Goal: Transaction & Acquisition: Purchase product/service

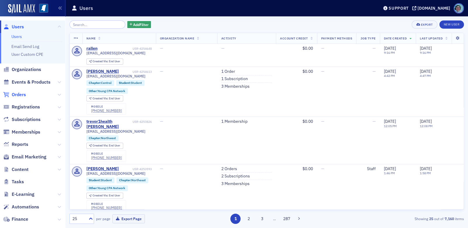
click at [20, 94] on span "Orders" at bounding box center [19, 94] width 14 height 6
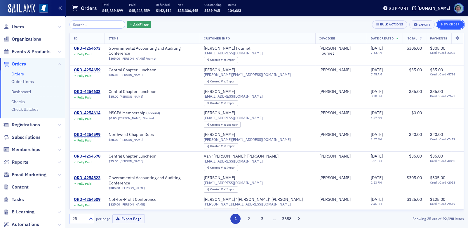
click at [448, 26] on button "New Order" at bounding box center [449, 24] width 27 height 8
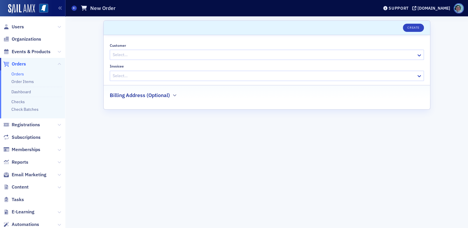
click at [162, 50] on div "Select…" at bounding box center [263, 54] width 306 height 8
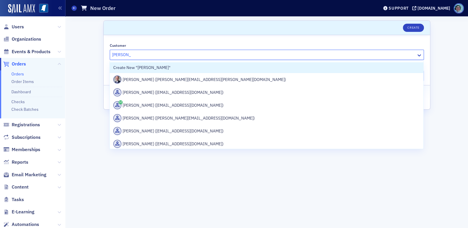
type input "greg taylor"
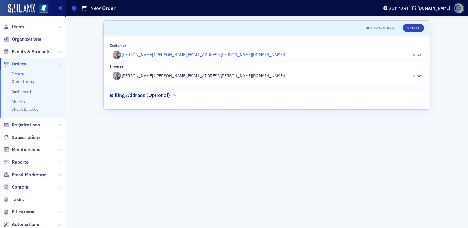
click at [165, 72] on div at bounding box center [261, 75] width 298 height 7
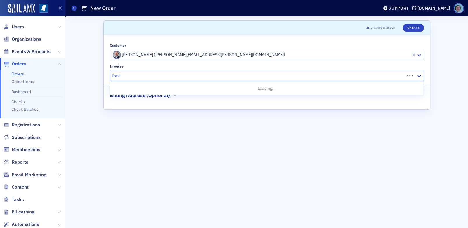
type input "forvis"
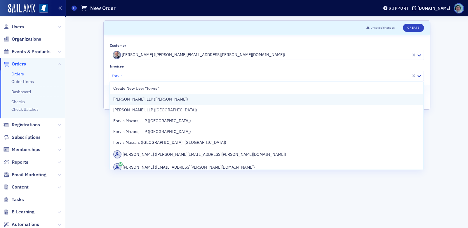
click at [175, 96] on div "[PERSON_NAME], LLP ([PERSON_NAME])" at bounding box center [266, 99] width 306 height 6
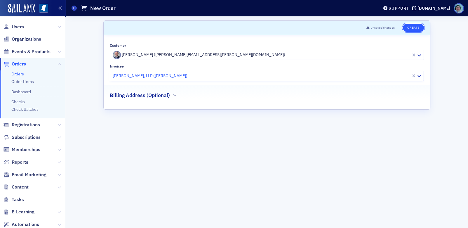
click at [413, 27] on button "Create" at bounding box center [413, 28] width 21 height 8
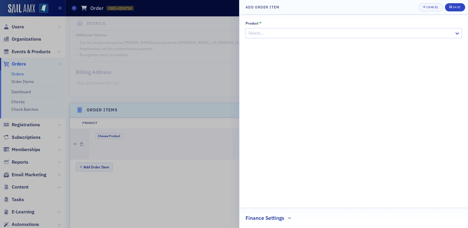
scroll to position [173, 0]
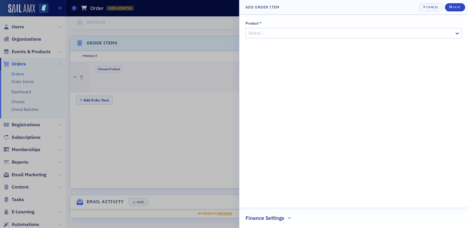
click at [336, 26] on div "Product * Select…" at bounding box center [353, 30] width 216 height 18
click at [335, 39] on div "Product * Select… Finance Settings" at bounding box center [353, 121] width 216 height 201
click at [332, 36] on div at bounding box center [351, 32] width 206 height 7
type input "conf"
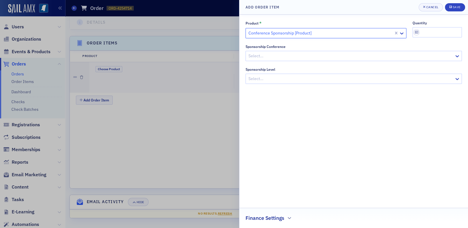
click at [325, 58] on div at bounding box center [351, 55] width 206 height 7
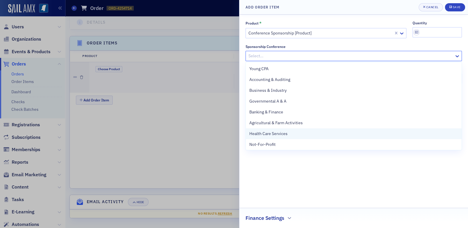
click at [282, 132] on span "Health Care Services" at bounding box center [268, 133] width 38 height 6
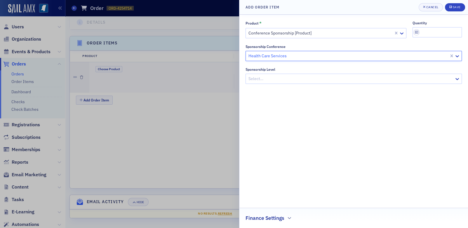
click at [286, 78] on div at bounding box center [351, 78] width 206 height 7
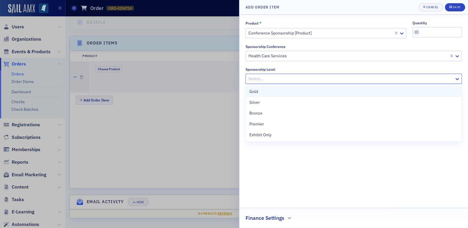
click at [279, 89] on div "Gold" at bounding box center [353, 91] width 209 height 6
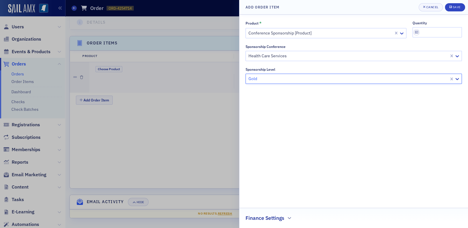
click at [282, 217] on h2 "Finance Settings" at bounding box center [264, 218] width 39 height 8
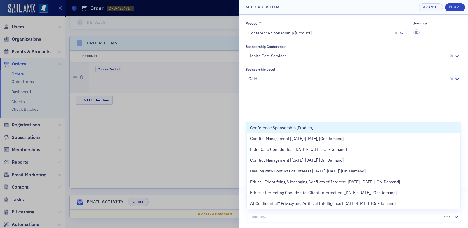
click at [280, 216] on div at bounding box center [345, 216] width 192 height 7
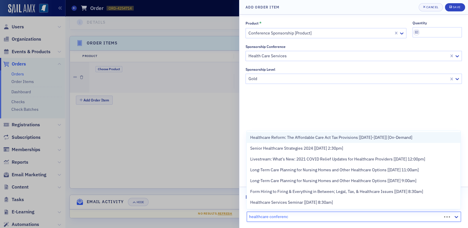
type input "healthcare conference"
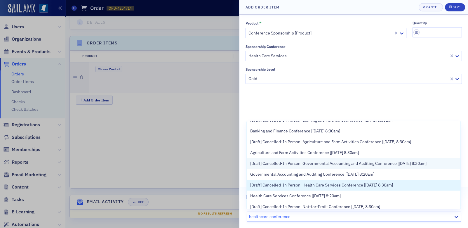
scroll to position [58, 0]
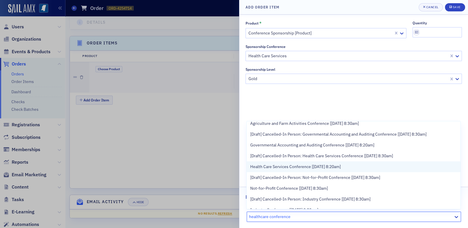
click at [334, 164] on span "Health Care Services Conference [9/18/2025 8:20am]" at bounding box center [295, 166] width 90 height 6
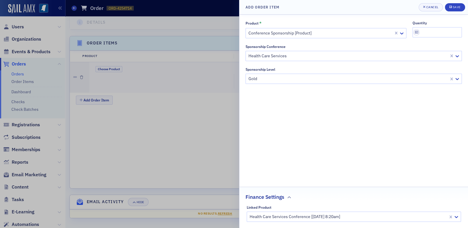
click at [332, 155] on div "Product * Conference Sponsorship [Product] quantity Sponsorship Conference Heal…" at bounding box center [353, 121] width 216 height 201
click at [455, 6] on div "Save" at bounding box center [456, 7] width 8 height 3
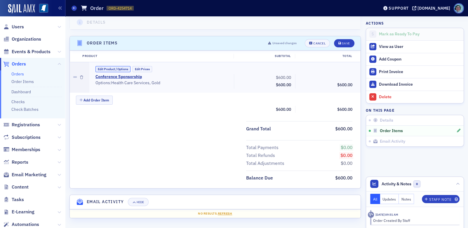
click at [124, 68] on button "Edit Product / Options" at bounding box center [112, 69] width 35 height 6
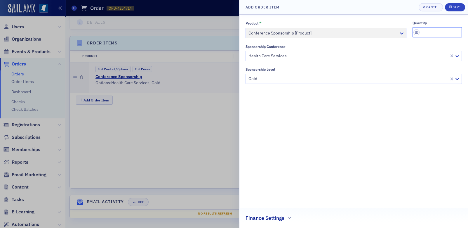
click at [444, 31] on input "quantity" at bounding box center [437, 32] width 50 height 10
type input "1"
click at [424, 146] on div "Product * Conference Sponsorship [Product] quantity 1 Sponsorship Conference He…" at bounding box center [353, 121] width 216 height 201
click at [450, 6] on icon "submit" at bounding box center [450, 6] width 3 height 3
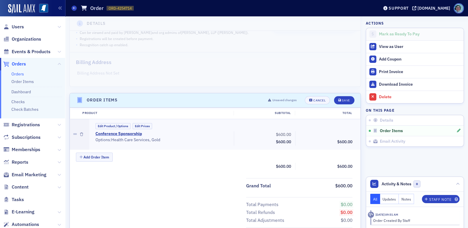
scroll to position [115, 0]
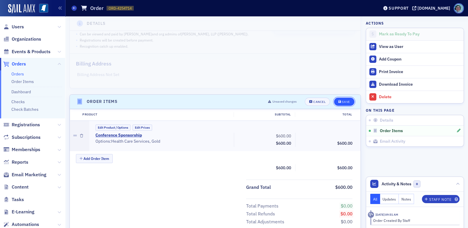
click at [344, 102] on div "Save" at bounding box center [346, 101] width 8 height 3
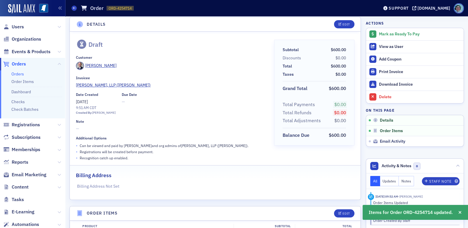
scroll to position [0, 0]
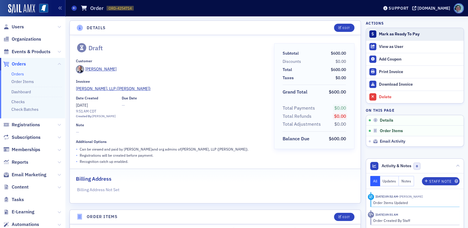
click at [396, 37] on button "Mark as Ready To Pay" at bounding box center [414, 34] width 97 height 12
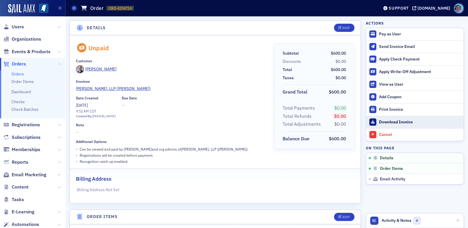
click at [389, 121] on div "Download Invoice" at bounding box center [420, 121] width 82 height 5
click at [391, 199] on aside "Actions Pay as User Send Invoice Email Apply Check Payment Apply Write-Off Adju…" at bounding box center [415, 200] width 98 height 369
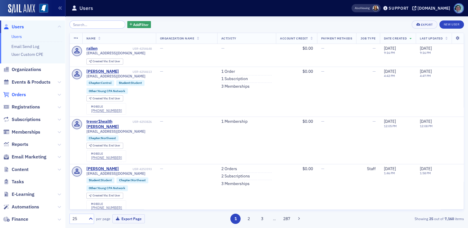
click at [22, 94] on span "Orders" at bounding box center [19, 94] width 14 height 6
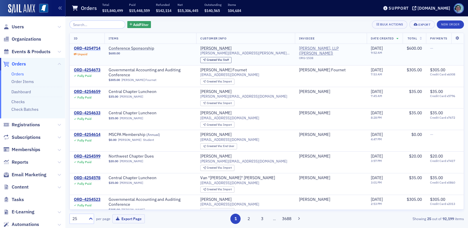
click at [92, 46] on div "ORD-4254714" at bounding box center [87, 48] width 27 height 5
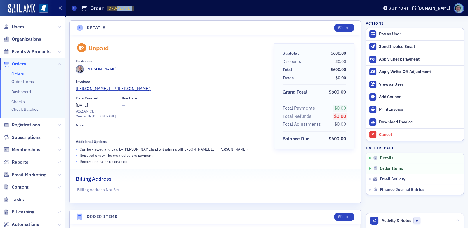
drag, startPoint x: 117, startPoint y: 7, endPoint x: 141, endPoint y: 7, distance: 23.9
click at [141, 7] on div "Orders Order ORD-4254714 4254714" at bounding box center [220, 8] width 298 height 11
copy span "4254714"
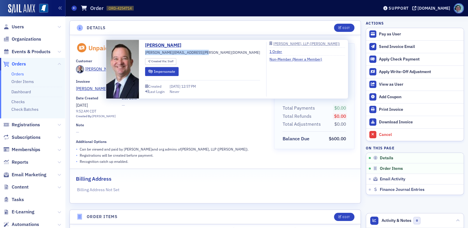
drag, startPoint x: 145, startPoint y: 52, endPoint x: 200, endPoint y: 51, distance: 54.3
click at [200, 51] on div "[PERSON_NAME] [PERSON_NAME][EMAIL_ADDRESS][PERSON_NAME][DOMAIN_NAME] Created Vi…" at bounding box center [202, 69] width 115 height 55
copy span "[PERSON_NAME][EMAIL_ADDRESS][PERSON_NAME][DOMAIN_NAME]"
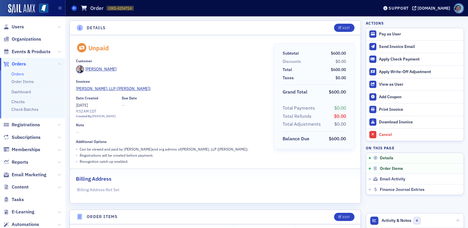
click at [76, 9] on span at bounding box center [73, 8] width 5 height 5
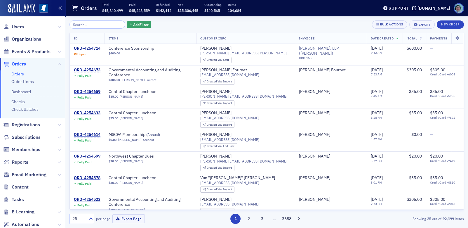
click at [107, 27] on input "search" at bounding box center [97, 24] width 56 height 8
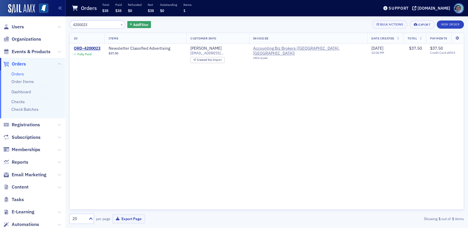
click at [99, 22] on input "4200023" at bounding box center [97, 24] width 56 height 8
click at [99, 23] on input "4200023" at bounding box center [97, 24] width 56 height 8
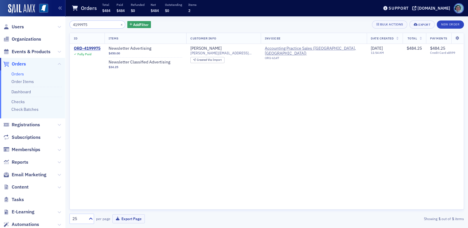
click at [99, 23] on input "4199975" at bounding box center [97, 24] width 56 height 8
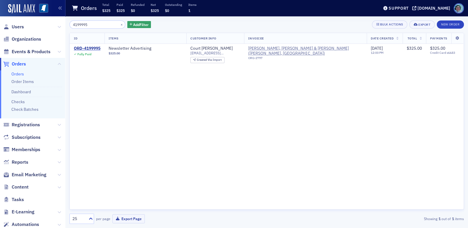
click at [104, 24] on input "4199995" at bounding box center [97, 24] width 56 height 8
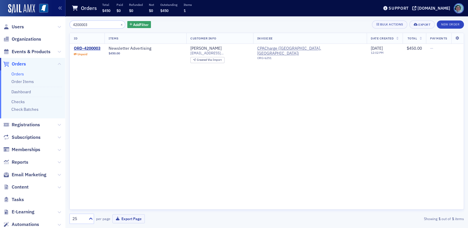
click at [104, 24] on input "4200003" at bounding box center [97, 24] width 56 height 8
click at [104, 24] on input "4200017" at bounding box center [97, 24] width 56 height 8
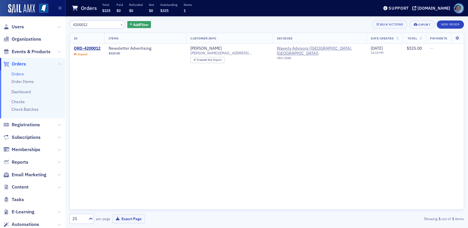
click at [104, 24] on input "4200012" at bounding box center [97, 24] width 56 height 8
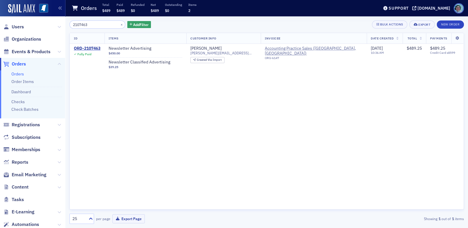
click at [109, 23] on input "2107463" at bounding box center [97, 24] width 56 height 8
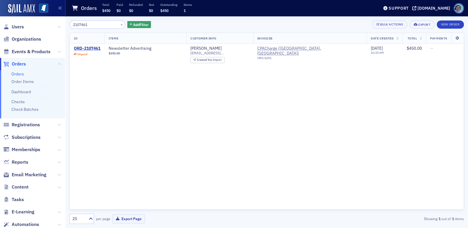
click at [109, 23] on input "2107461" at bounding box center [97, 24] width 56 height 8
click at [109, 27] on input "2107459" at bounding box center [97, 24] width 56 height 8
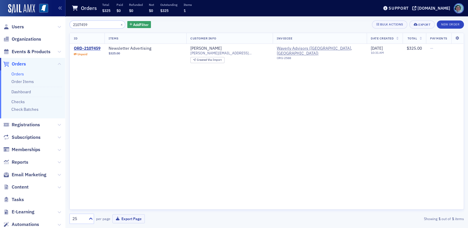
click at [109, 27] on input "2107459" at bounding box center [97, 24] width 56 height 8
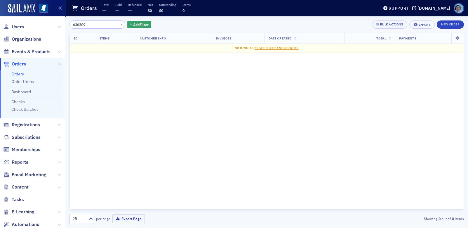
click at [109, 27] on input "636309" at bounding box center [97, 24] width 56 height 8
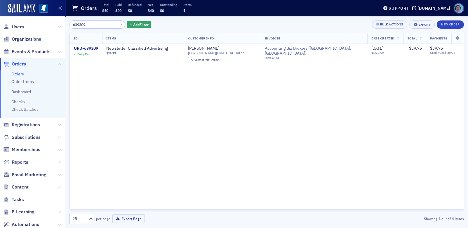
click at [109, 27] on input "639309" at bounding box center [97, 24] width 56 height 8
click at [109, 27] on input "639311" at bounding box center [97, 24] width 56 height 8
drag, startPoint x: 110, startPoint y: 28, endPoint x: 115, endPoint y: 24, distance: 5.8
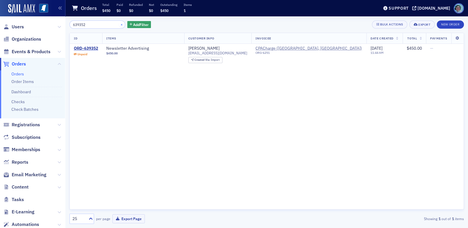
click at [113, 26] on input "639352" at bounding box center [97, 24] width 56 height 8
click at [119, 21] on div "×" at bounding box center [122, 24] width 6 height 7
click at [106, 22] on input "639352" at bounding box center [97, 24] width 56 height 8
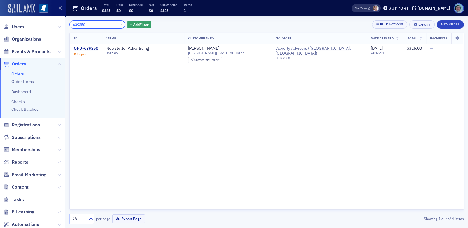
type input "639350"
click at [29, 8] on img at bounding box center [21, 8] width 27 height 9
